Goal: Task Accomplishment & Management: Use online tool/utility

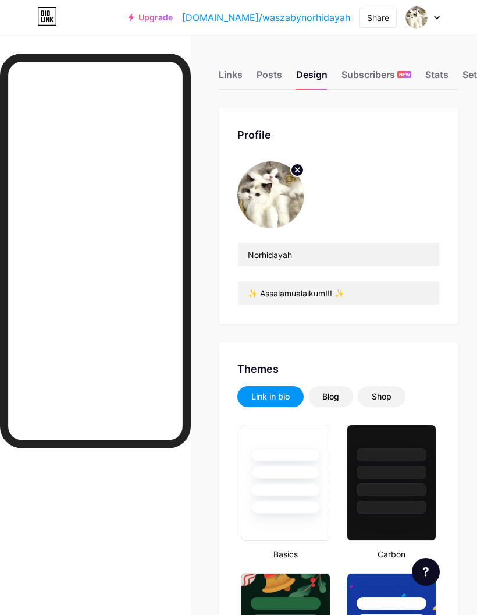
scroll to position [2042, 0]
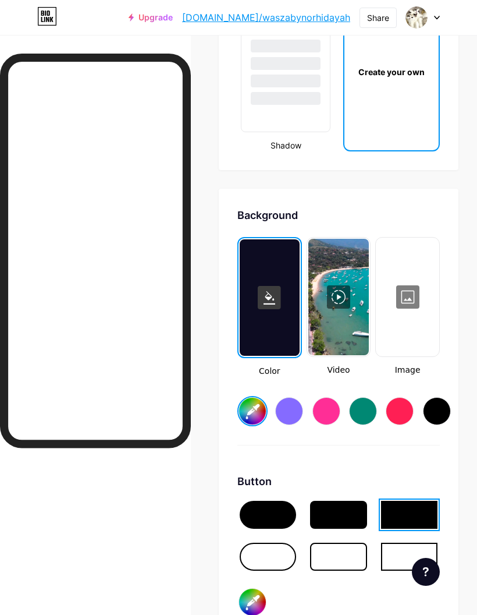
click at [432, 411] on div at bounding box center [437, 411] width 28 height 28
type input "#000000"
click at [406, 303] on div at bounding box center [407, 297] width 61 height 116
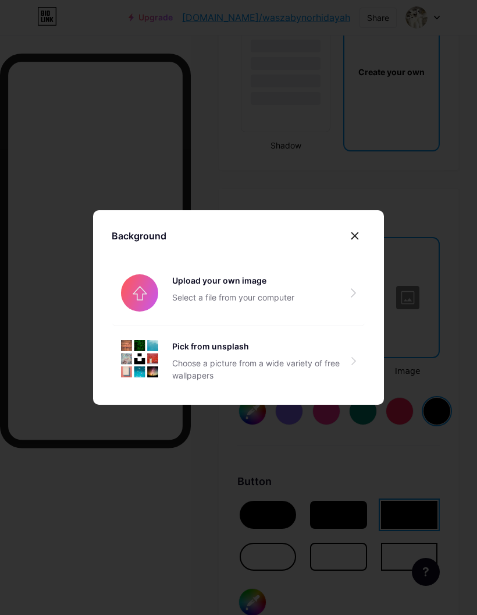
click at [355, 246] on div at bounding box center [355, 235] width 21 height 21
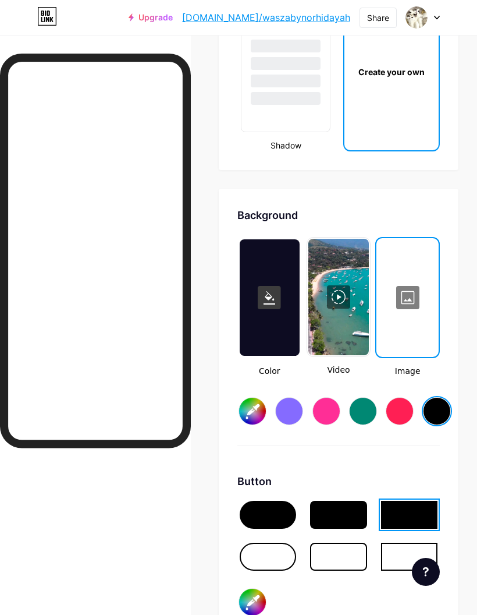
click at [416, 311] on div at bounding box center [408, 297] width 60 height 116
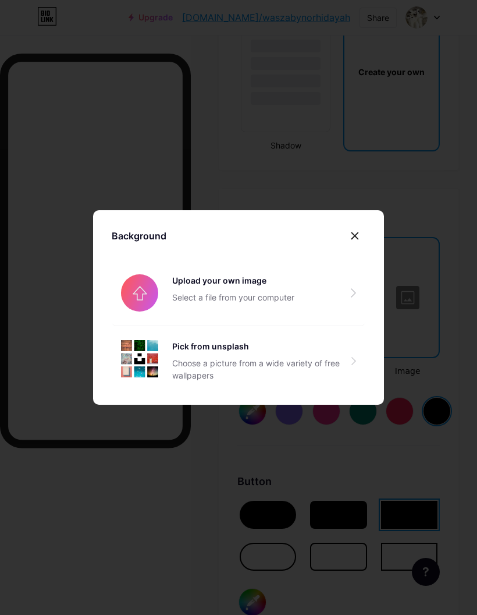
click at [141, 308] on input "file" at bounding box center [239, 292] width 254 height 65
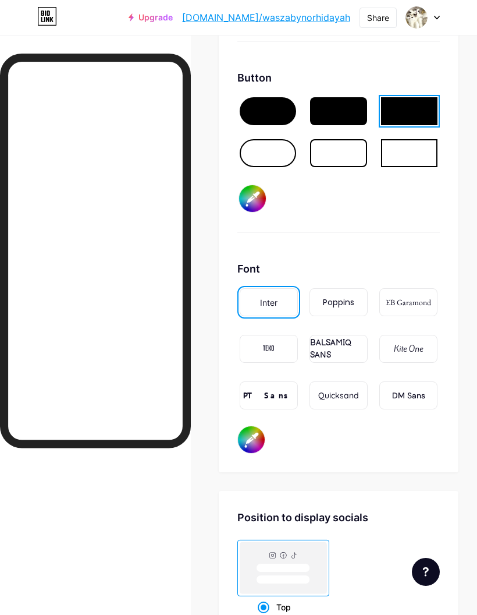
scroll to position [2392, 0]
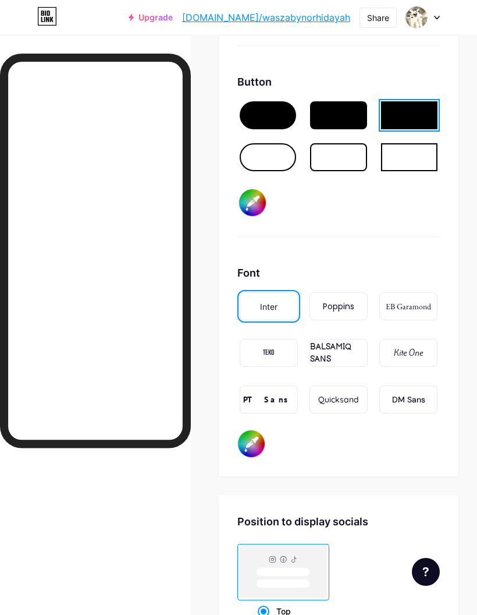
click at [332, 303] on div "Poppins" at bounding box center [338, 306] width 31 height 12
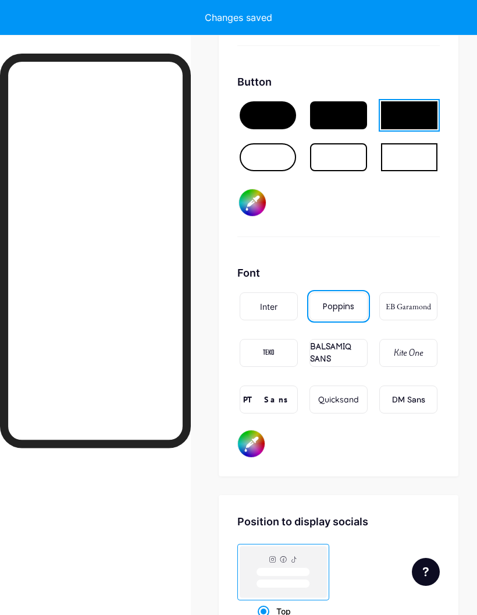
click at [398, 301] on div "EB Garamond" at bounding box center [408, 306] width 45 height 12
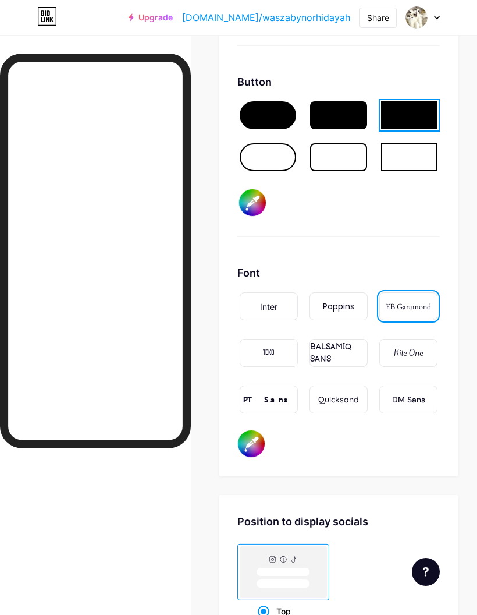
click at [262, 356] on div "TEKO" at bounding box center [269, 353] width 58 height 28
click at [332, 355] on div "BALSAMIQ SANS" at bounding box center [338, 353] width 57 height 24
click at [407, 353] on div "Kite One" at bounding box center [408, 353] width 29 height 12
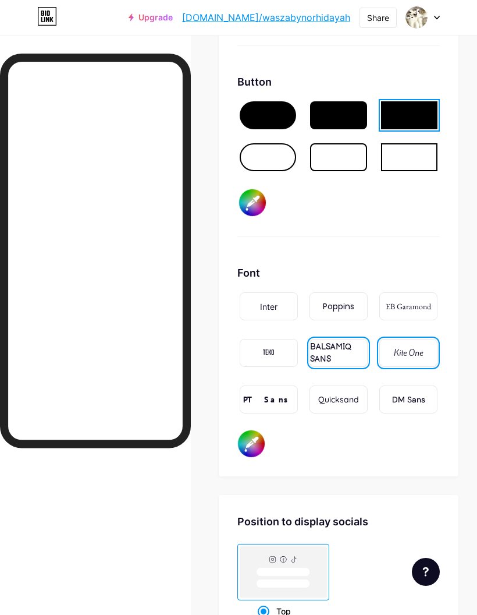
click at [261, 399] on div "PT Sans" at bounding box center [268, 400] width 51 height 12
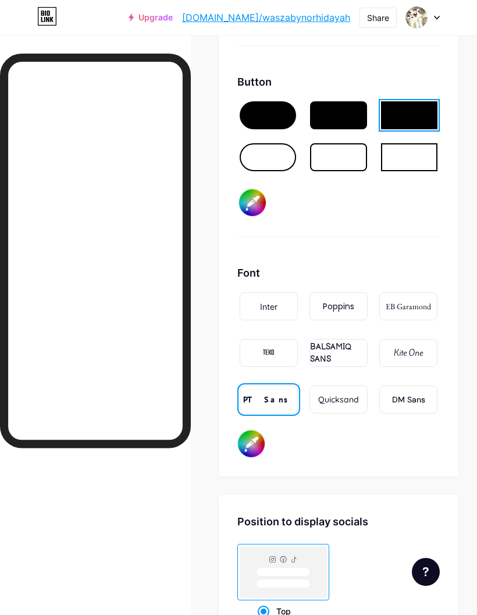
click at [328, 396] on div "Quicksand" at bounding box center [338, 400] width 41 height 12
click at [254, 350] on div "TEKO" at bounding box center [269, 353] width 58 height 28
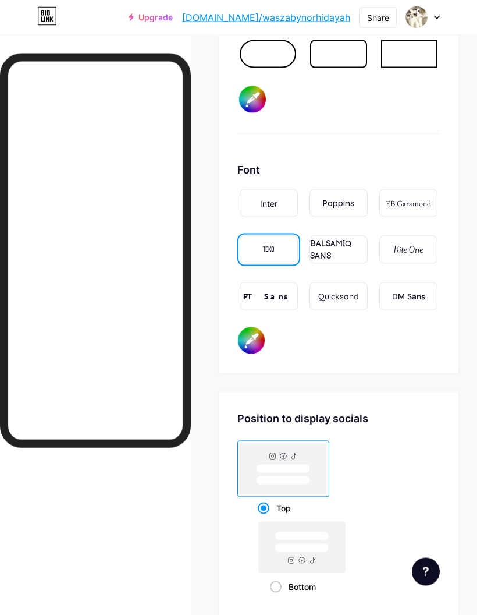
scroll to position [2496, 0]
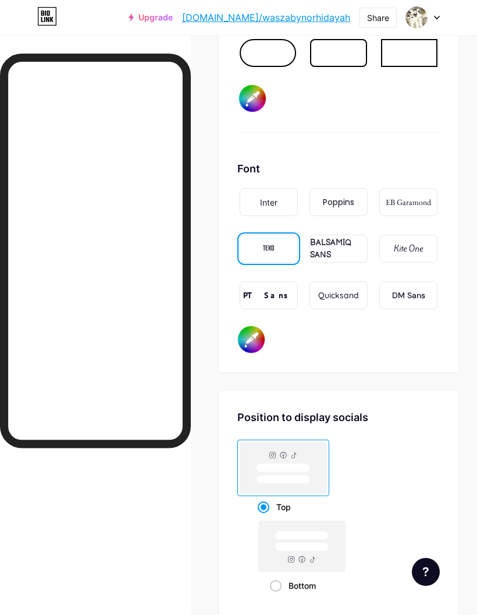
click at [306, 463] on rect at bounding box center [284, 467] width 54 height 9
click at [265, 518] on input "Top" at bounding box center [262, 522] width 8 height 8
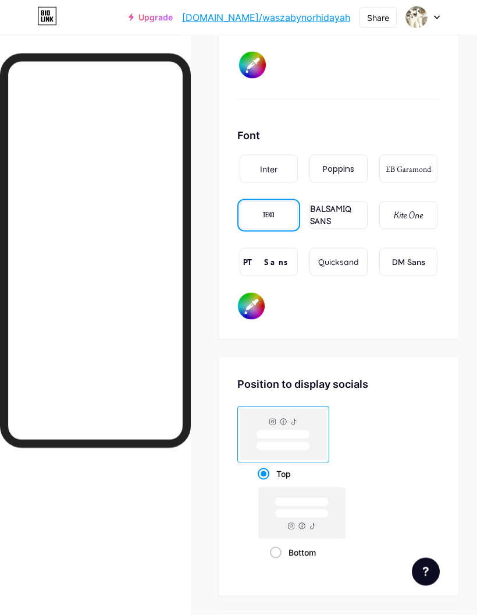
click at [327, 515] on rect at bounding box center [302, 513] width 54 height 9
click at [278, 563] on input "Bottom" at bounding box center [274, 567] width 8 height 8
radio input "true"
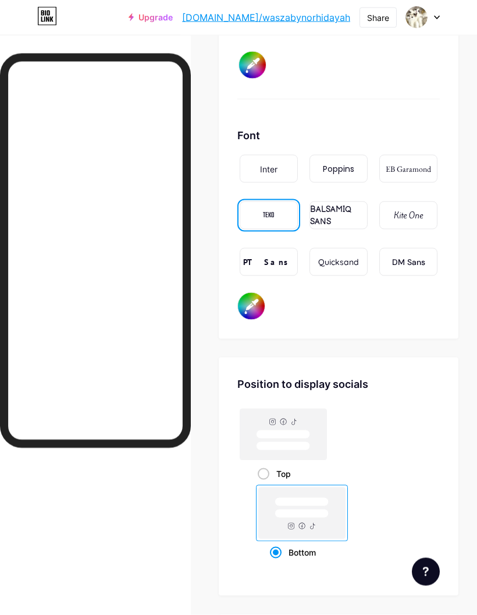
scroll to position [2530, 0]
click at [318, 441] on rect at bounding box center [283, 433] width 87 height 51
click at [265, 484] on input "Top" at bounding box center [262, 488] width 8 height 8
radio input "true"
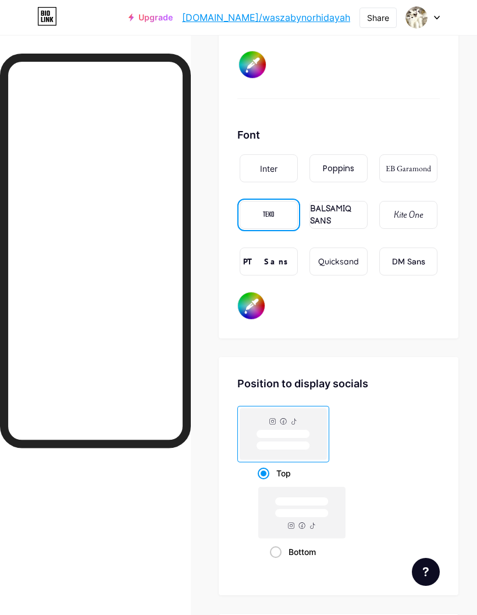
click at [326, 514] on rect at bounding box center [302, 513] width 54 height 9
click at [278, 562] on input "Bottom" at bounding box center [274, 566] width 8 height 8
radio input "true"
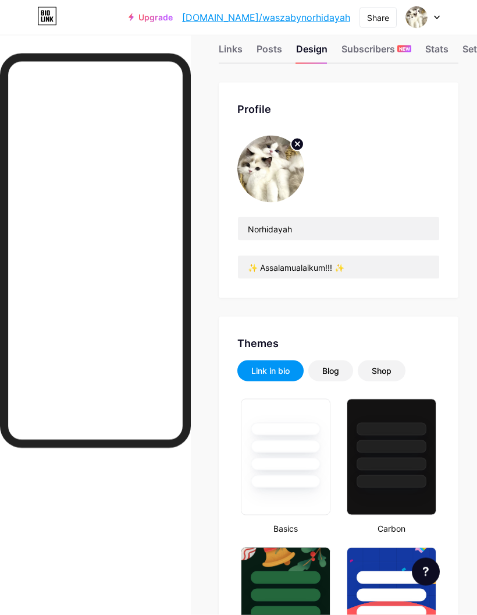
scroll to position [0, 0]
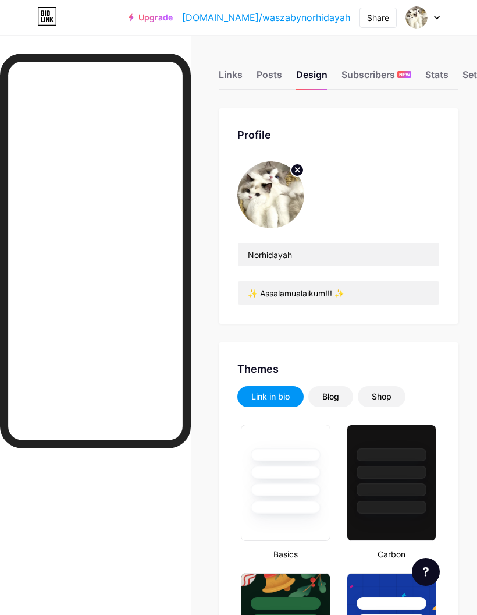
click at [234, 71] on div "Links" at bounding box center [231, 78] width 24 height 21
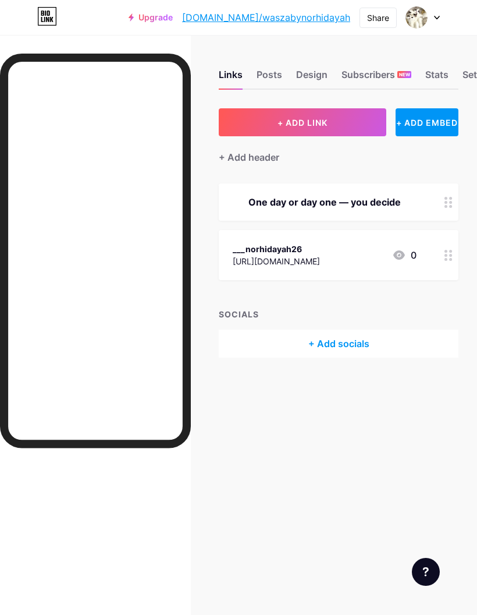
click at [354, 344] on div "+ Add socials" at bounding box center [339, 343] width 240 height 28
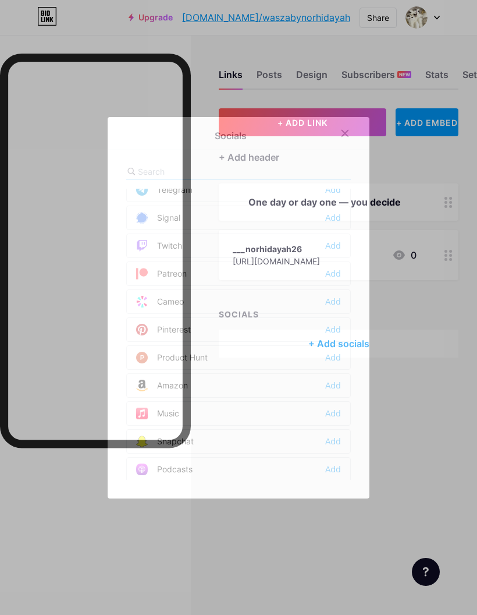
scroll to position [603, 0]
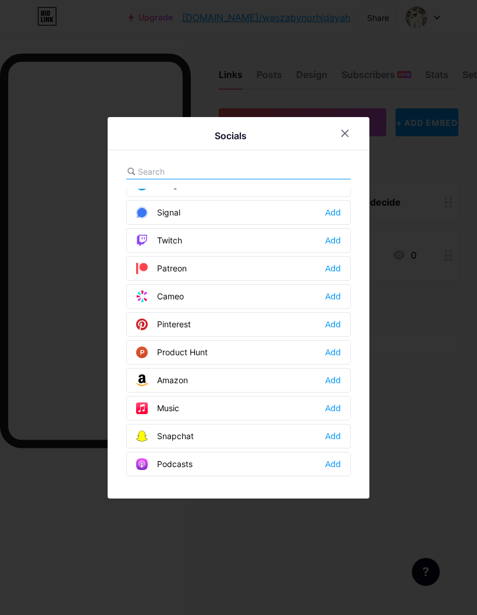
click at [442, 352] on div at bounding box center [238, 307] width 477 height 615
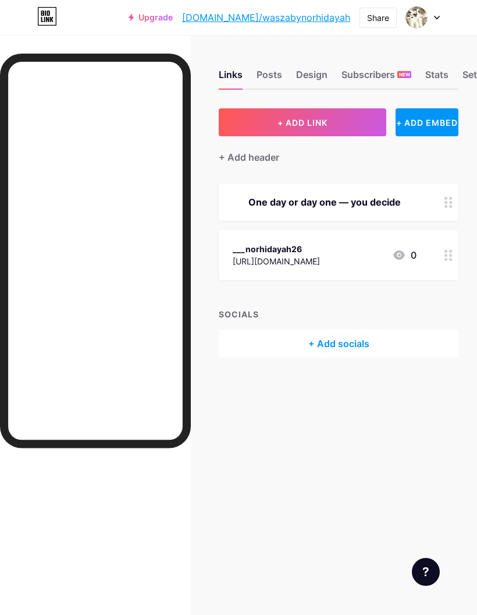
click at [70, 490] on div at bounding box center [95, 352] width 191 height 596
click at [380, 19] on div "Share" at bounding box center [378, 18] width 22 height 12
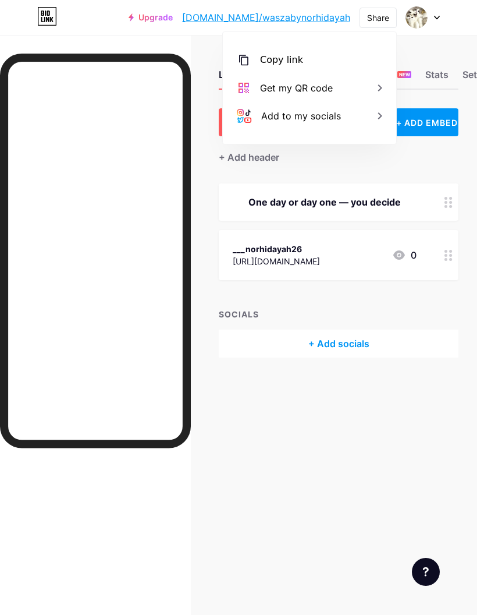
click at [342, 61] on div "Copy link" at bounding box center [309, 60] width 173 height 28
